Goal: Information Seeking & Learning: Understand process/instructions

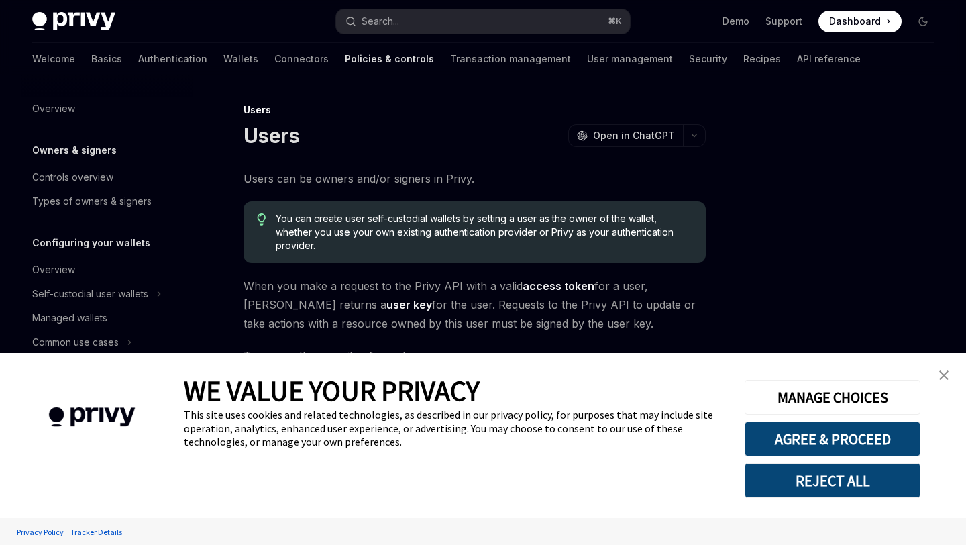
click at [324, 290] on span "When you make a request to the Privy API with a valid access token for a user, …" at bounding box center [475, 305] width 462 height 56
click at [948, 375] on img "close banner" at bounding box center [944, 374] width 9 height 9
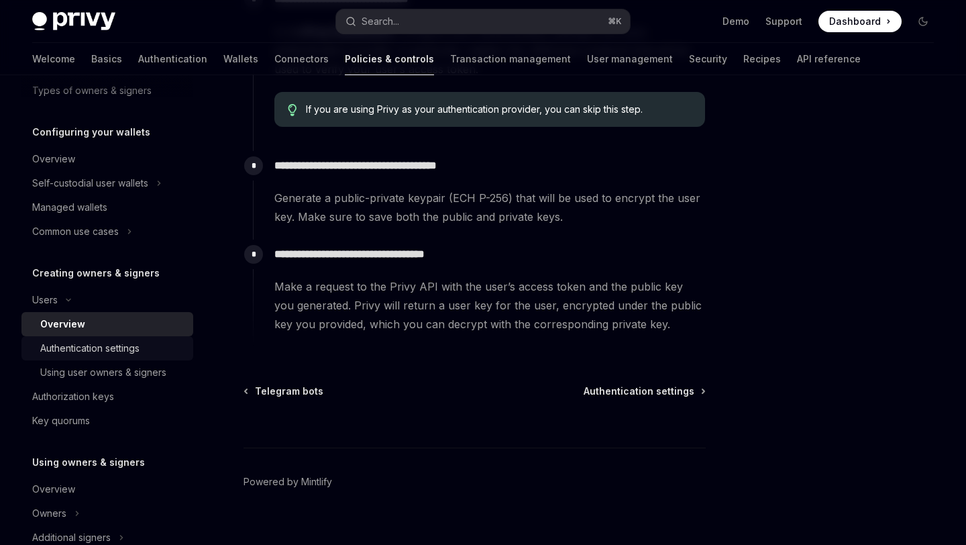
scroll to position [111, 0]
click at [82, 370] on div "Using user owners & signers" at bounding box center [103, 372] width 126 height 16
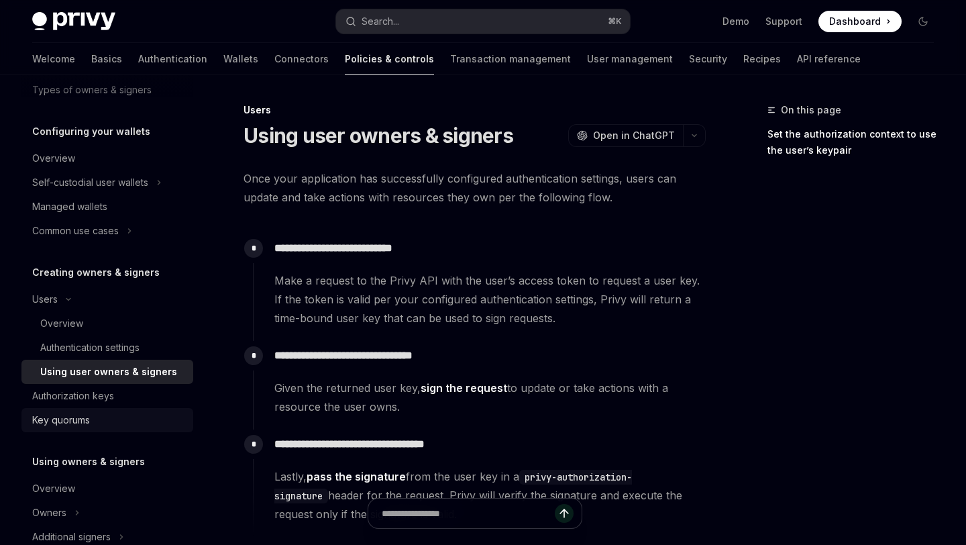
click at [79, 416] on div "Key quorums" at bounding box center [61, 420] width 58 height 16
type textarea "*"
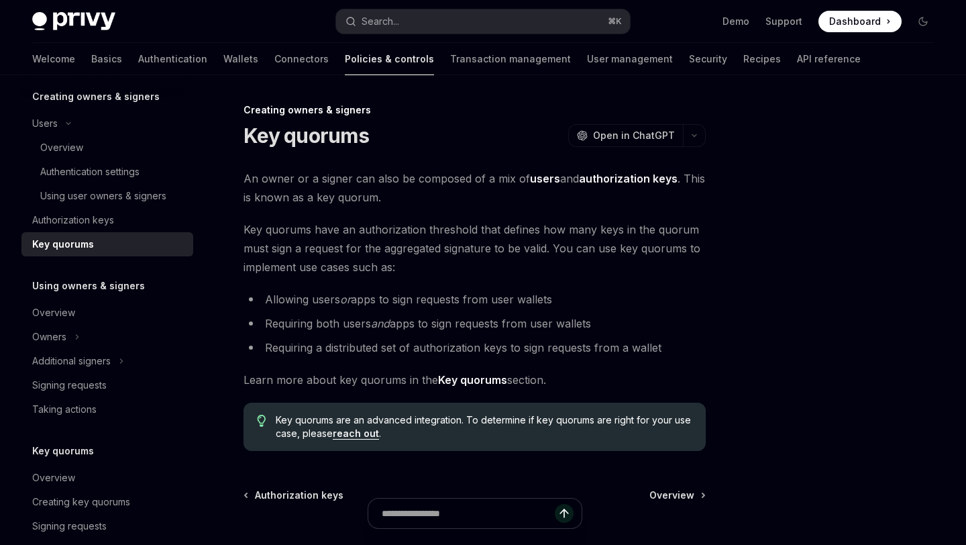
scroll to position [289, 0]
